Goal: Navigation & Orientation: Find specific page/section

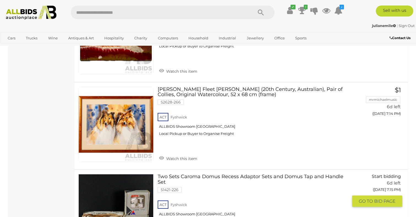
scroll to position [3780, 0]
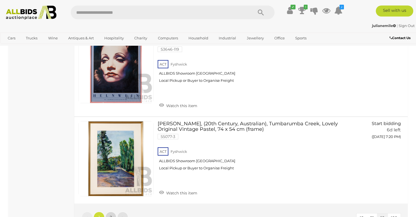
click at [110, 215] on span "2" at bounding box center [111, 217] width 2 height 5
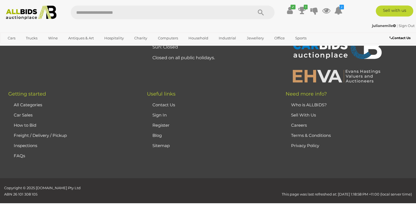
scroll to position [28, 0]
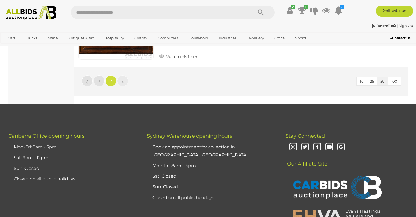
scroll to position [2647, 0]
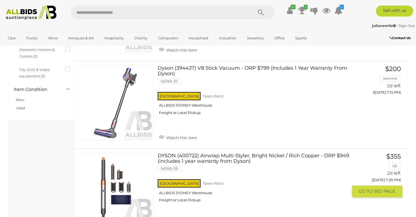
scroll to position [194, 0]
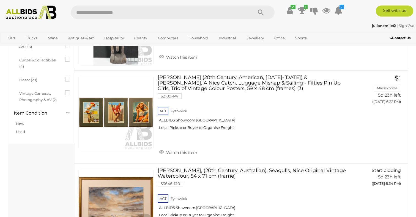
scroll to position [184, 0]
